Goal: Transaction & Acquisition: Purchase product/service

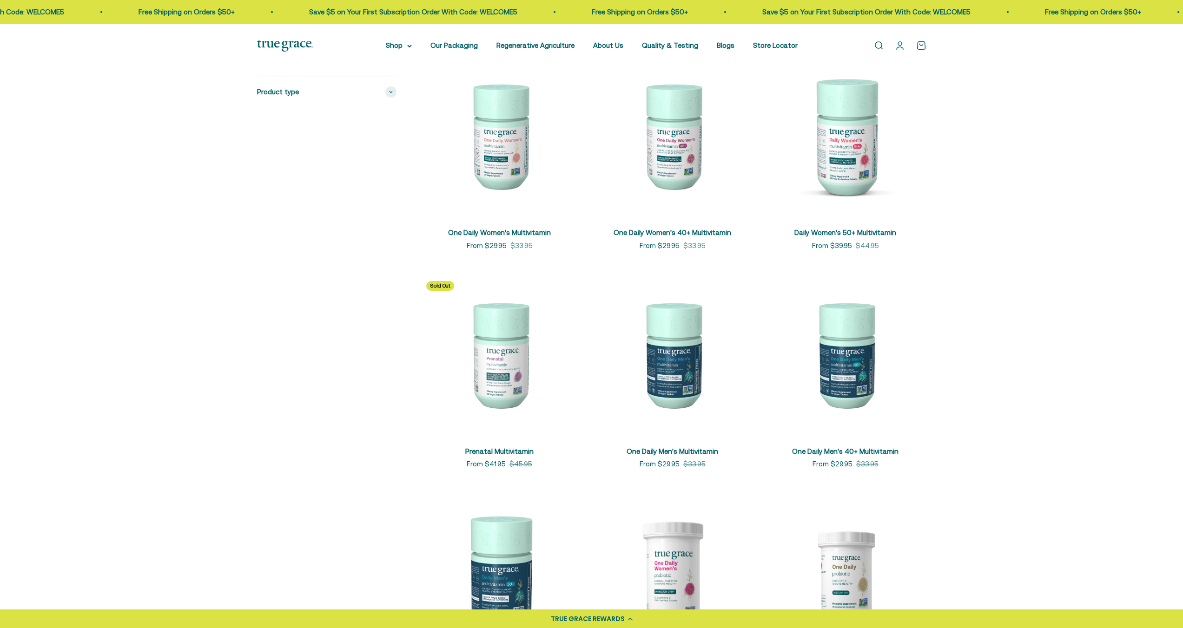
scroll to position [406, 0]
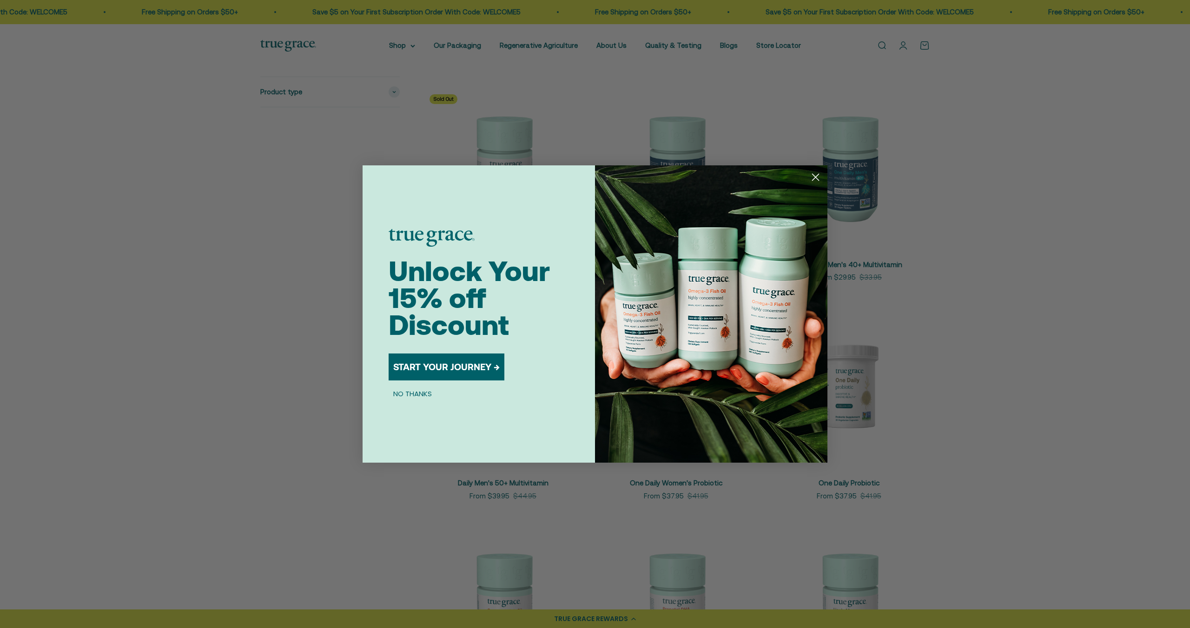
click at [813, 178] on icon "Close dialog" at bounding box center [815, 177] width 16 height 16
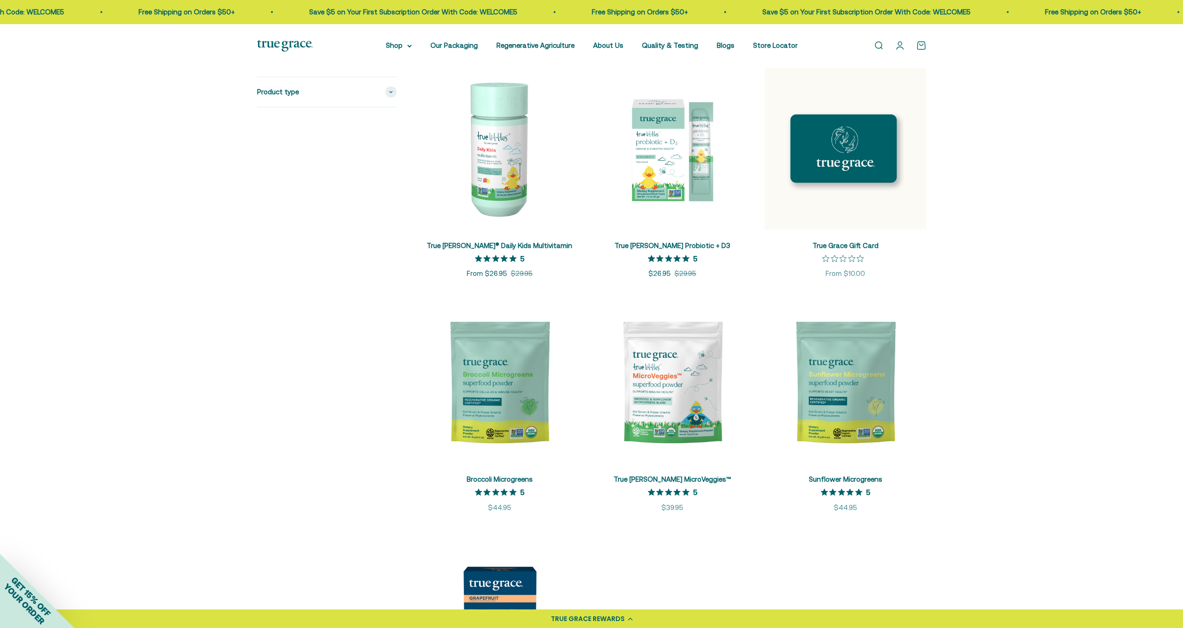
scroll to position [1661, 0]
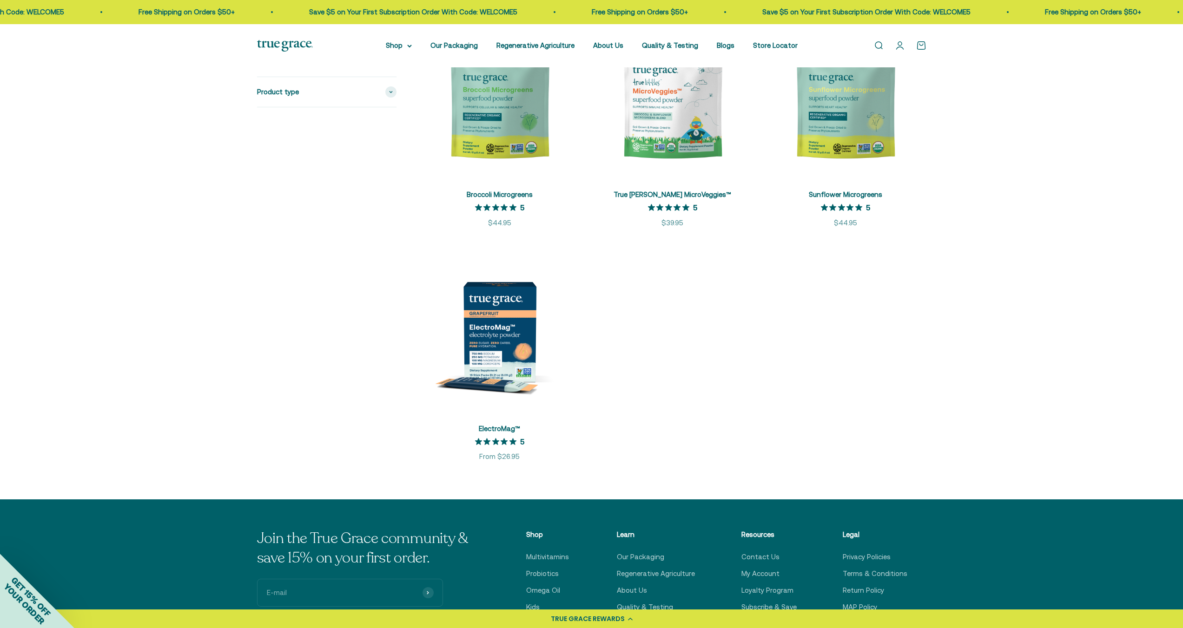
click at [489, 328] on img at bounding box center [500, 332] width 162 height 162
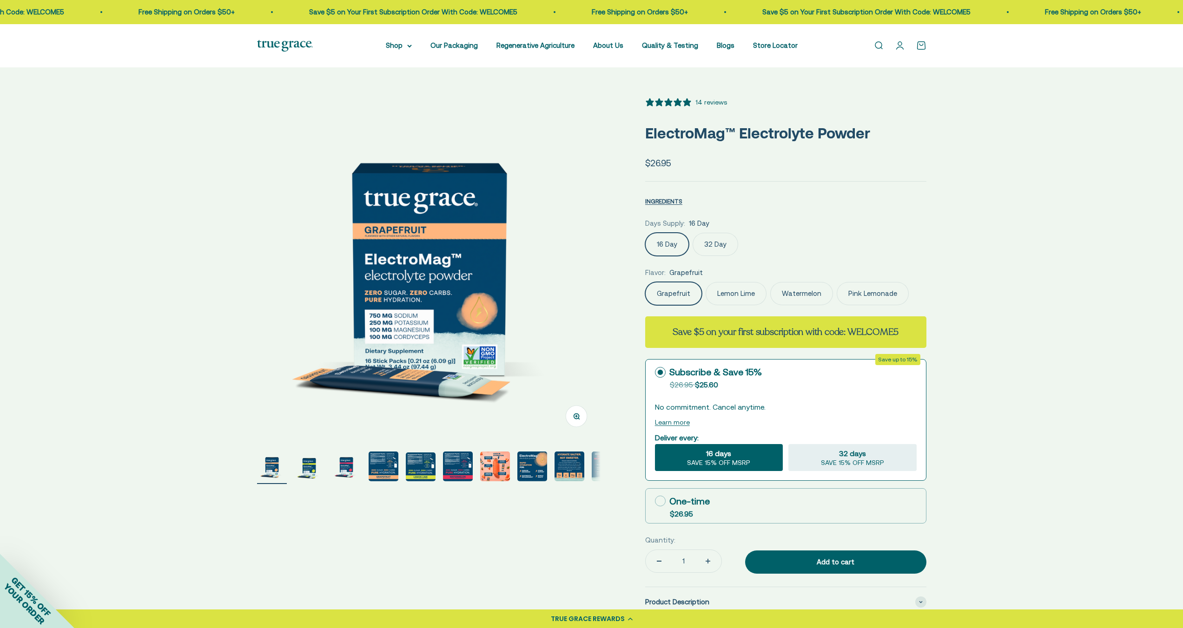
click at [388, 471] on img "Go to item 4" at bounding box center [384, 467] width 30 height 30
select select "3"
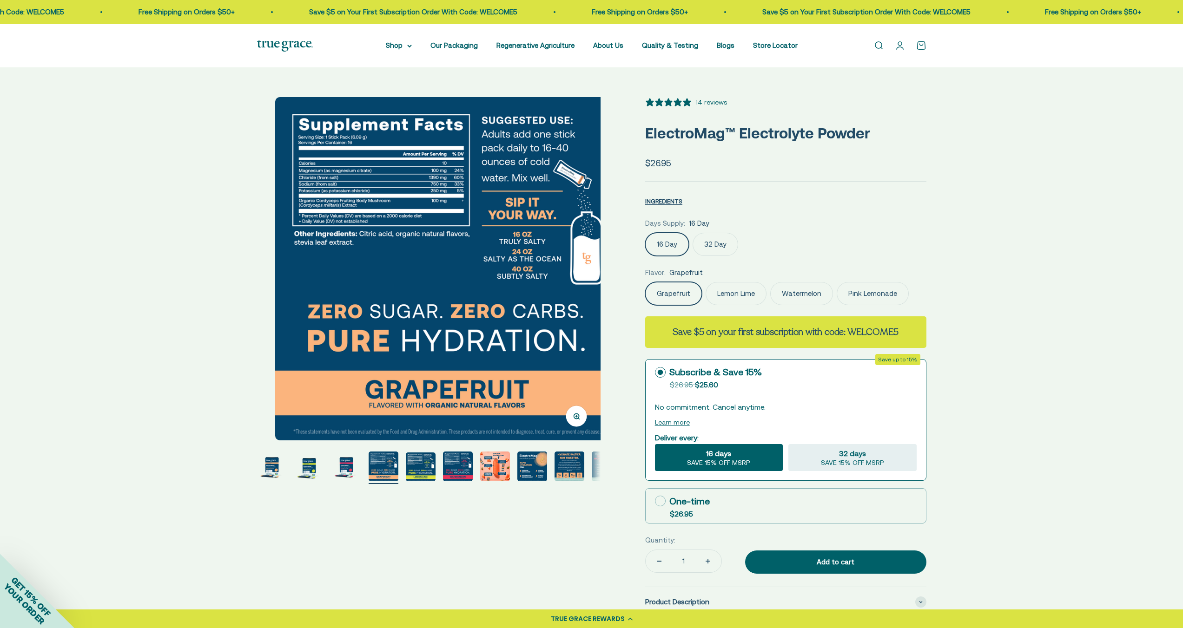
scroll to position [0, 1064]
